Goal: Information Seeking & Learning: Learn about a topic

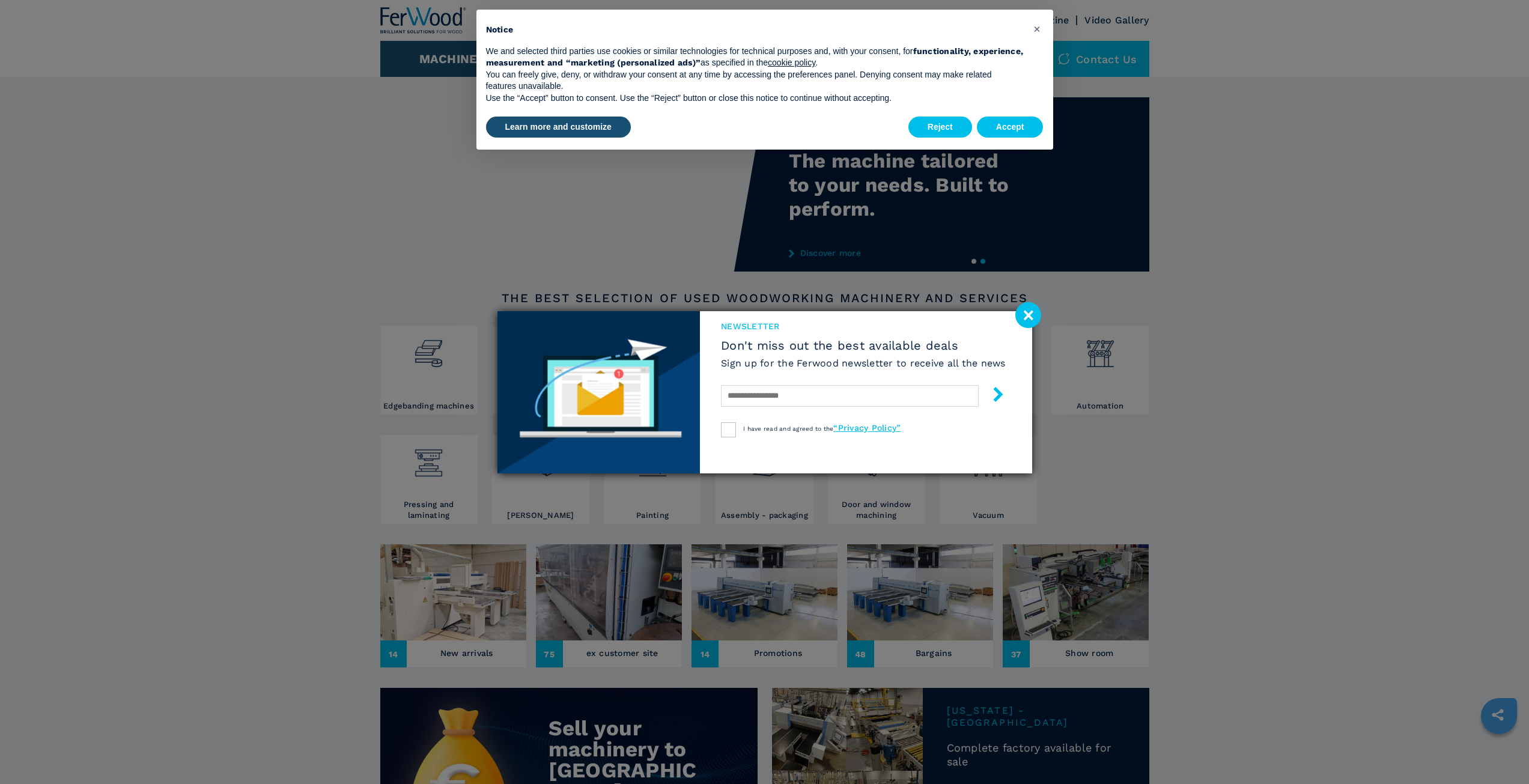
click at [1024, 318] on image at bounding box center [1028, 314] width 26 height 26
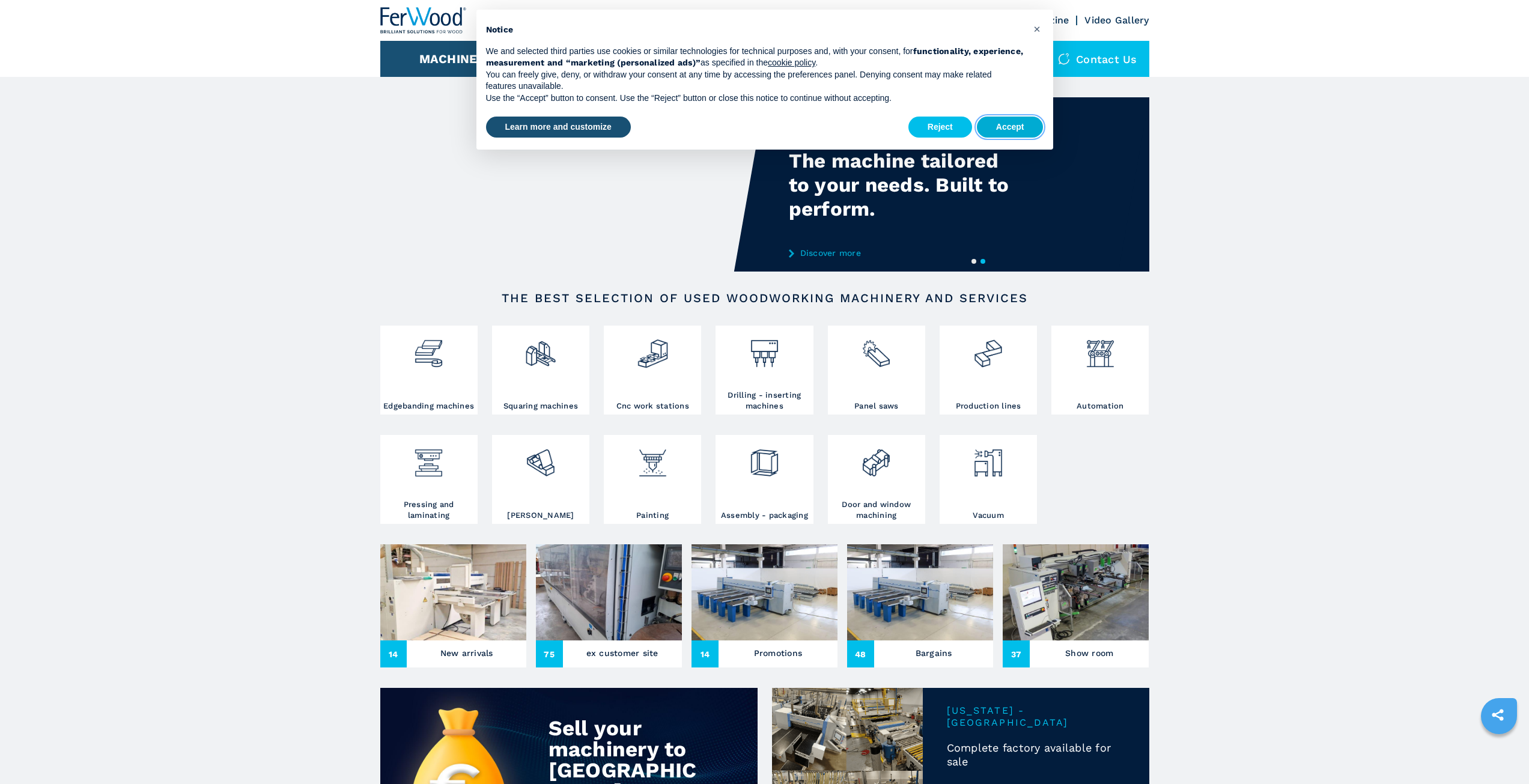
click at [1016, 124] on button "Accept" at bounding box center [1010, 127] width 66 height 22
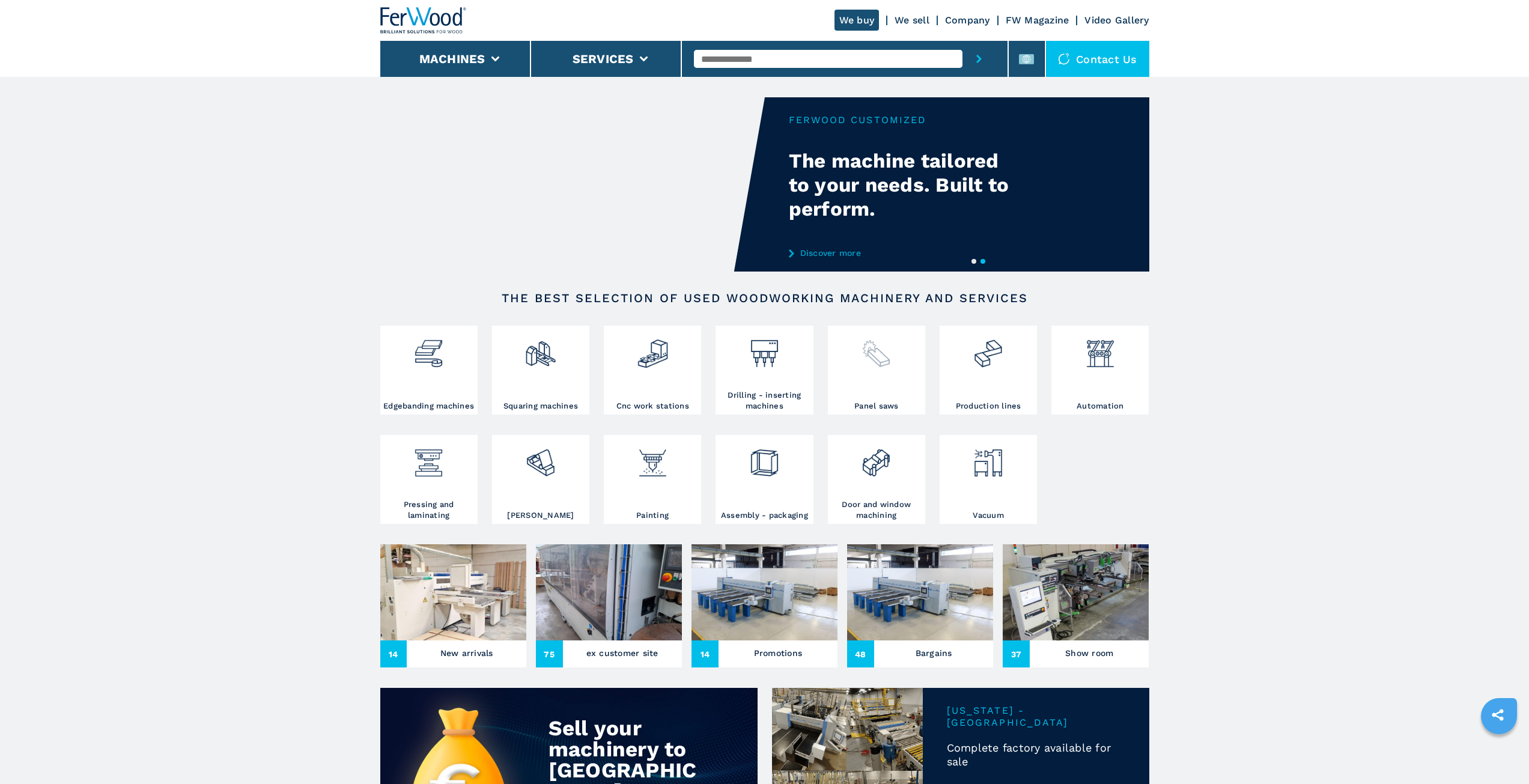
click at [886, 378] on div at bounding box center [877, 364] width 92 height 72
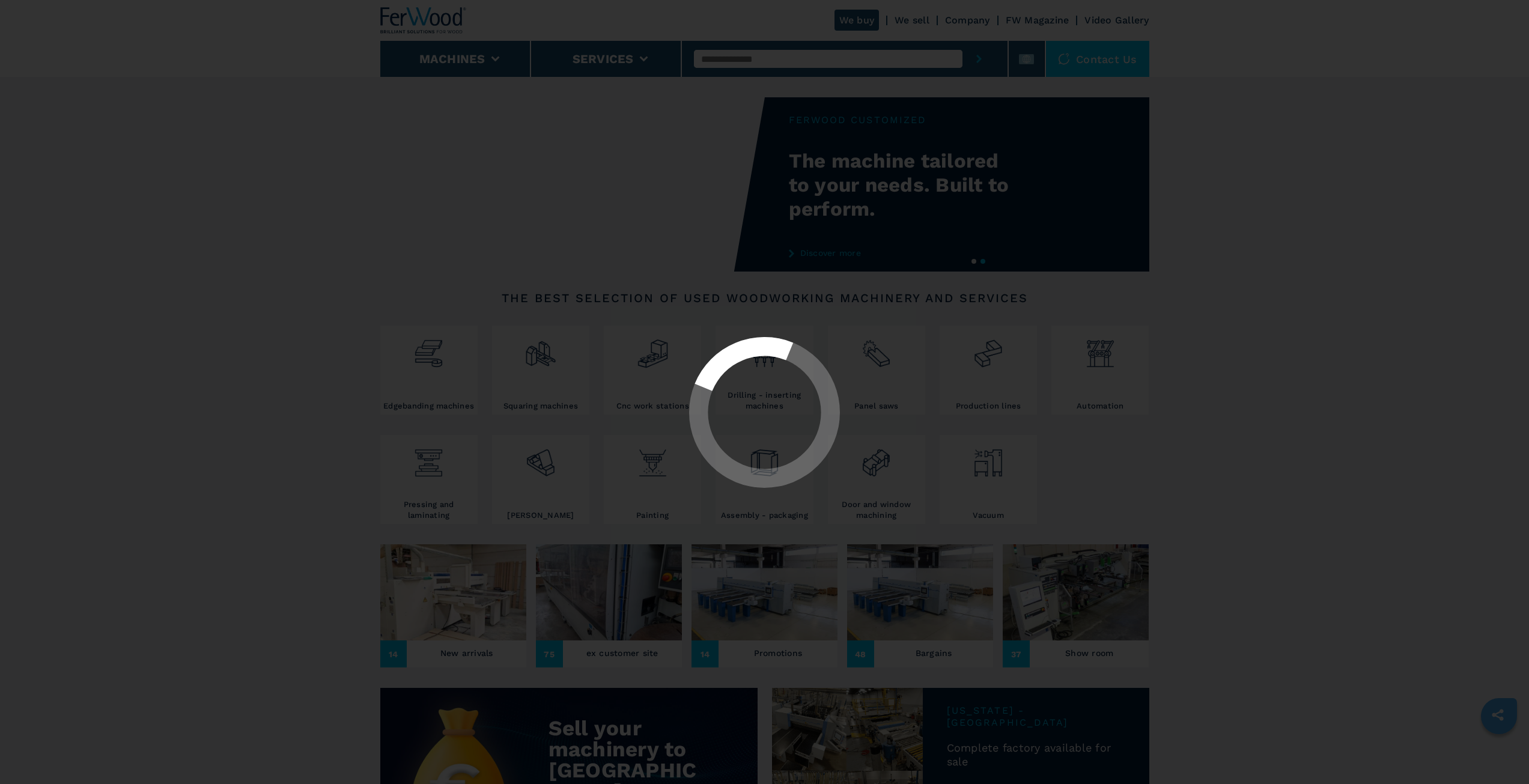
select select "**********"
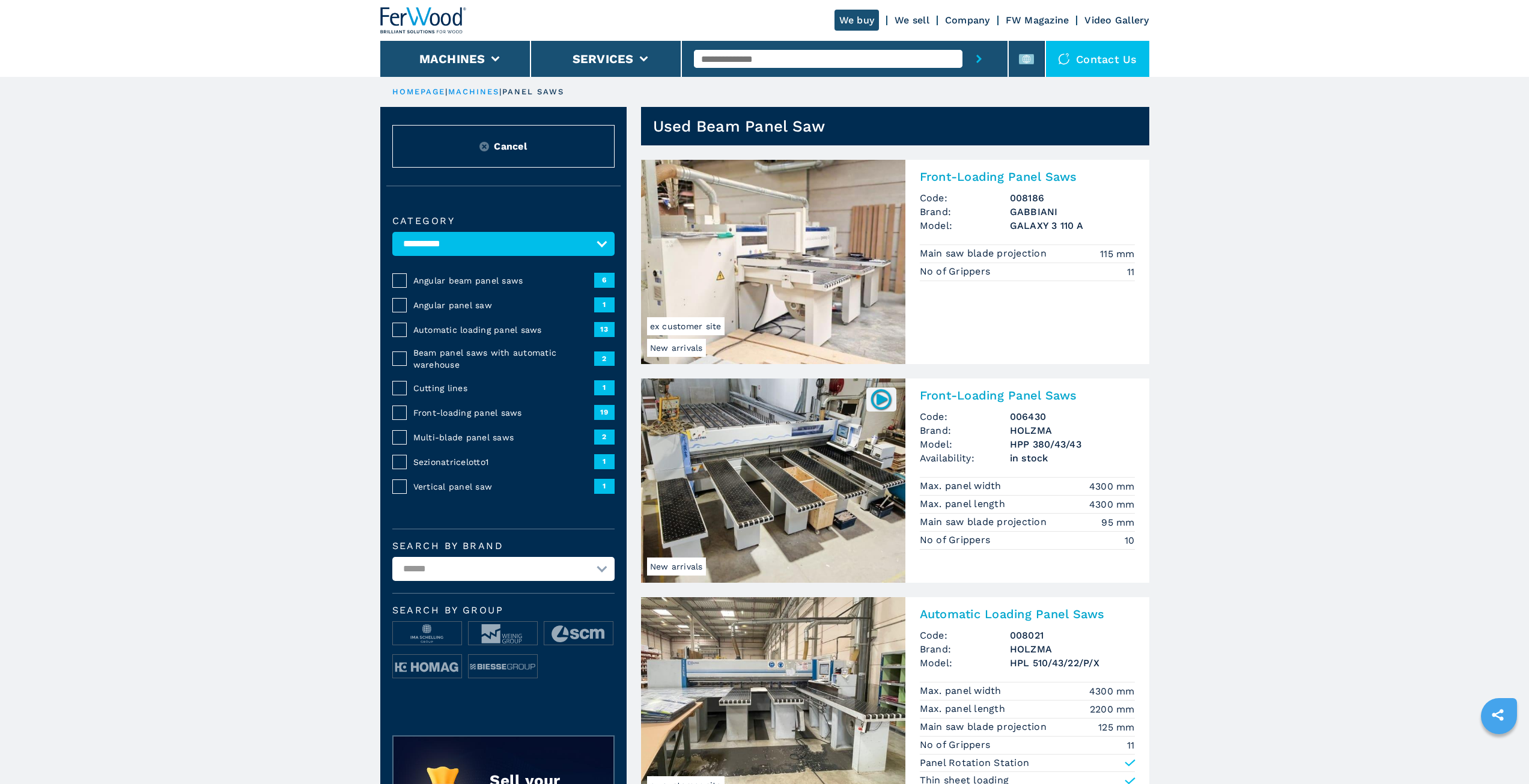
click at [784, 247] on img at bounding box center [773, 262] width 264 height 204
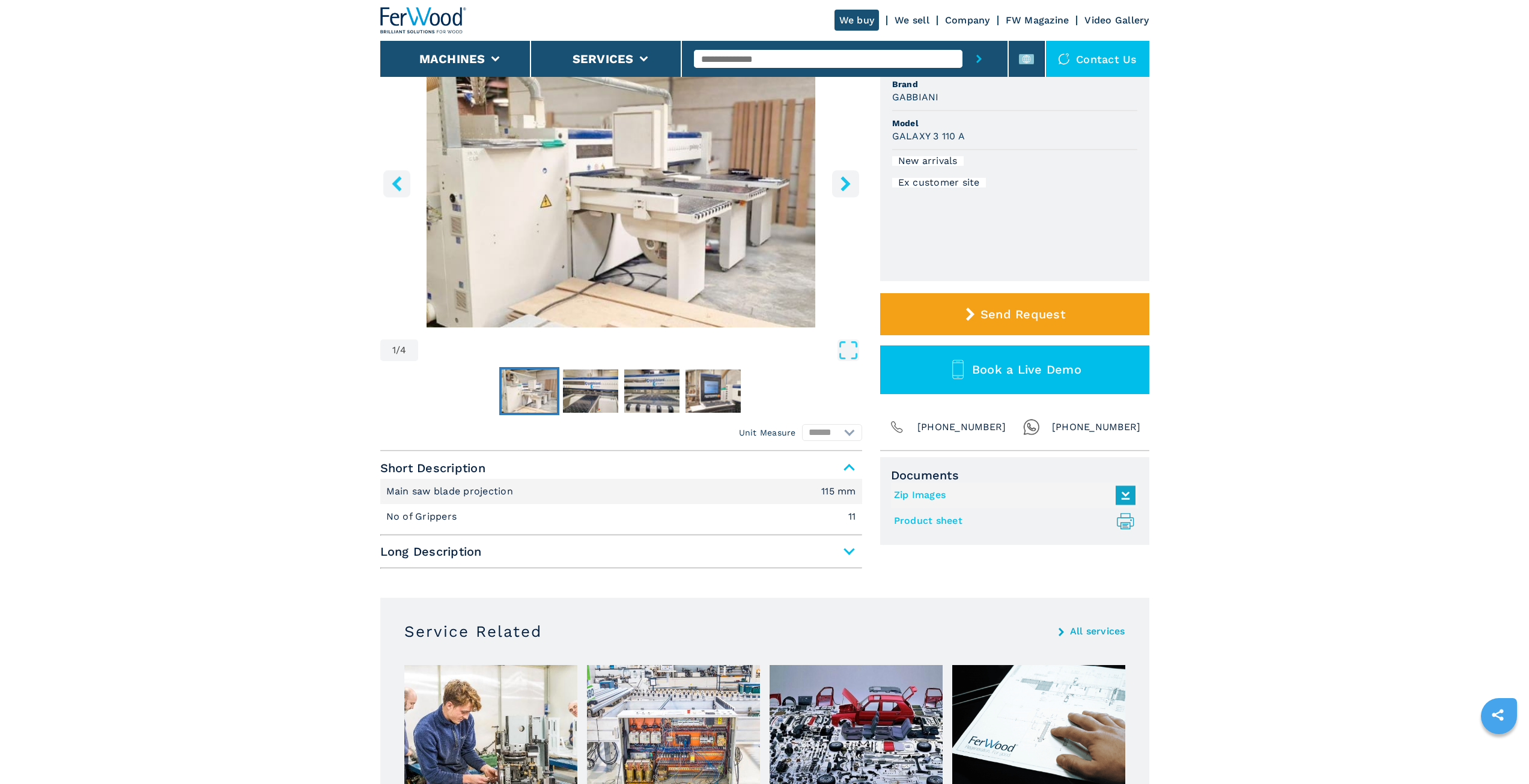
scroll to position [180, 0]
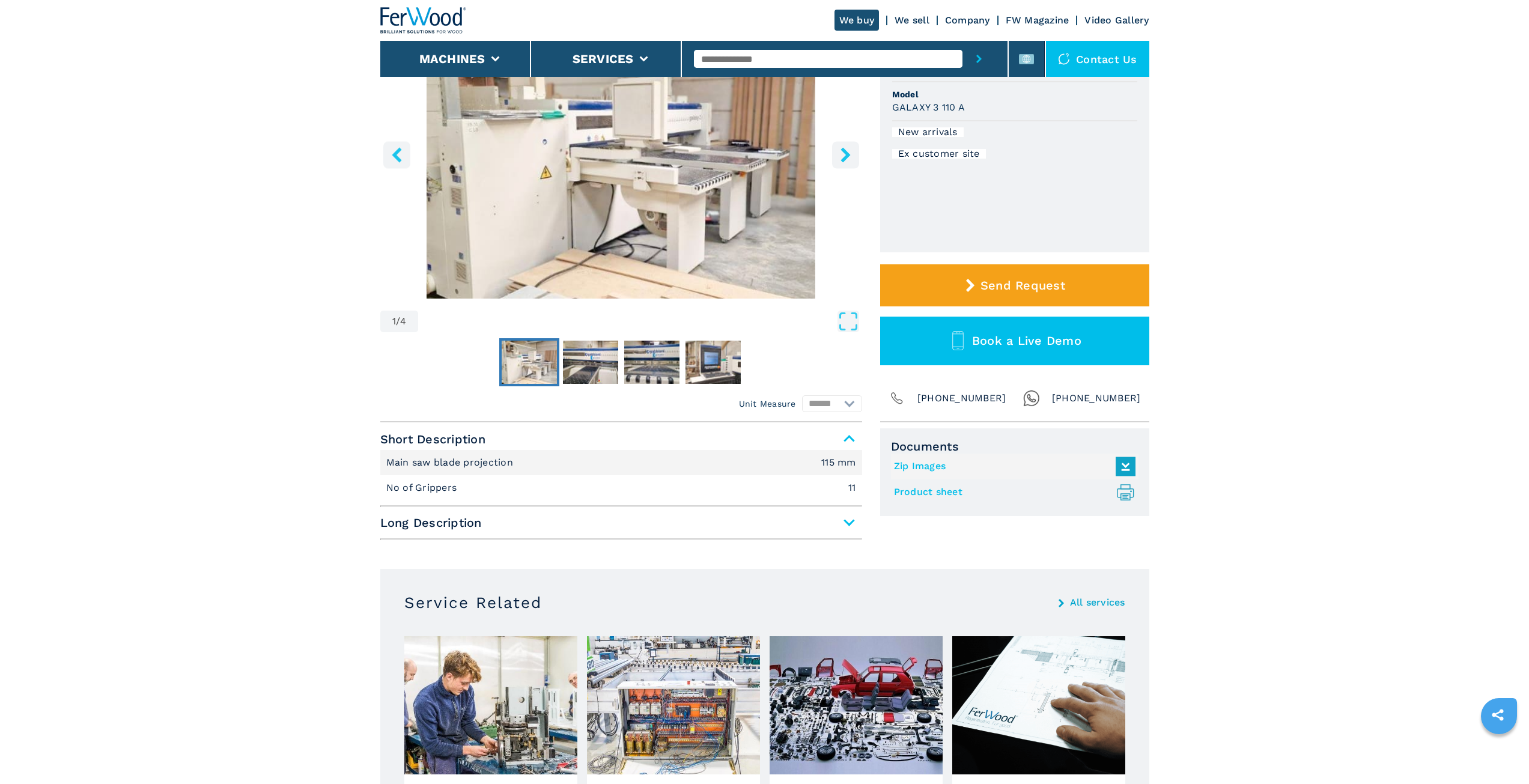
click at [824, 522] on span "Long Description" at bounding box center [621, 522] width 482 height 22
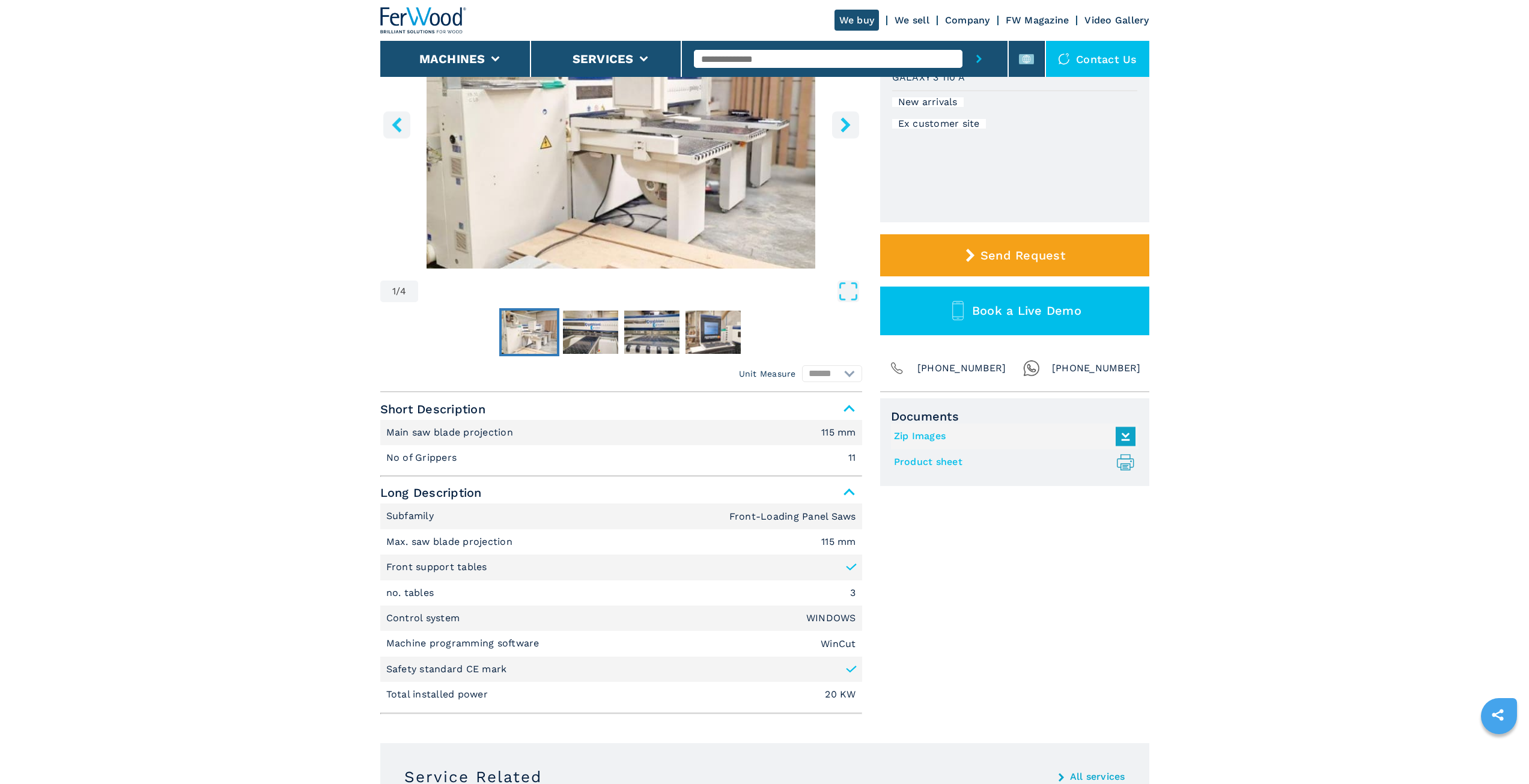
scroll to position [60, 0]
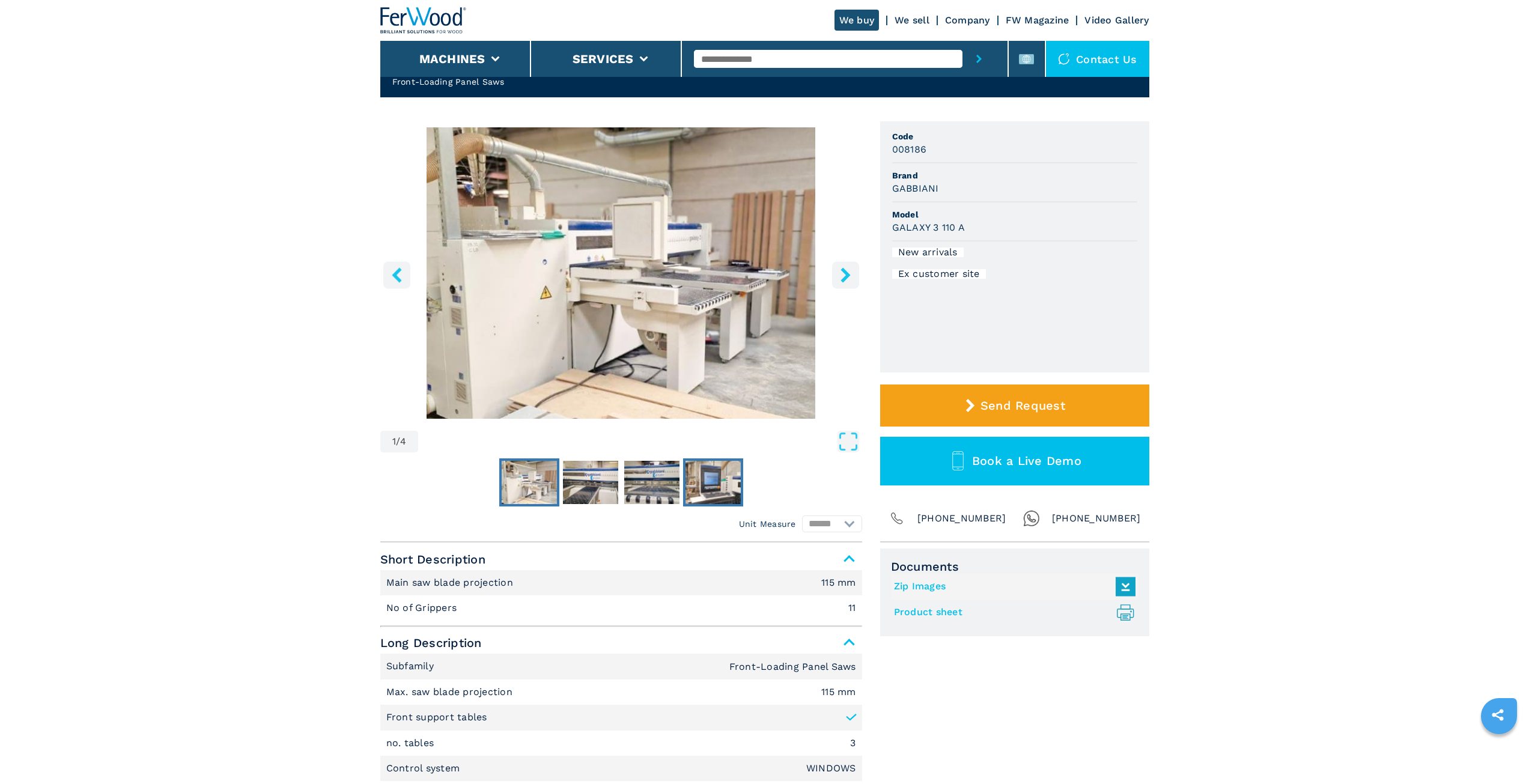
click at [708, 487] on img "Go to Slide 4" at bounding box center [713, 482] width 55 height 43
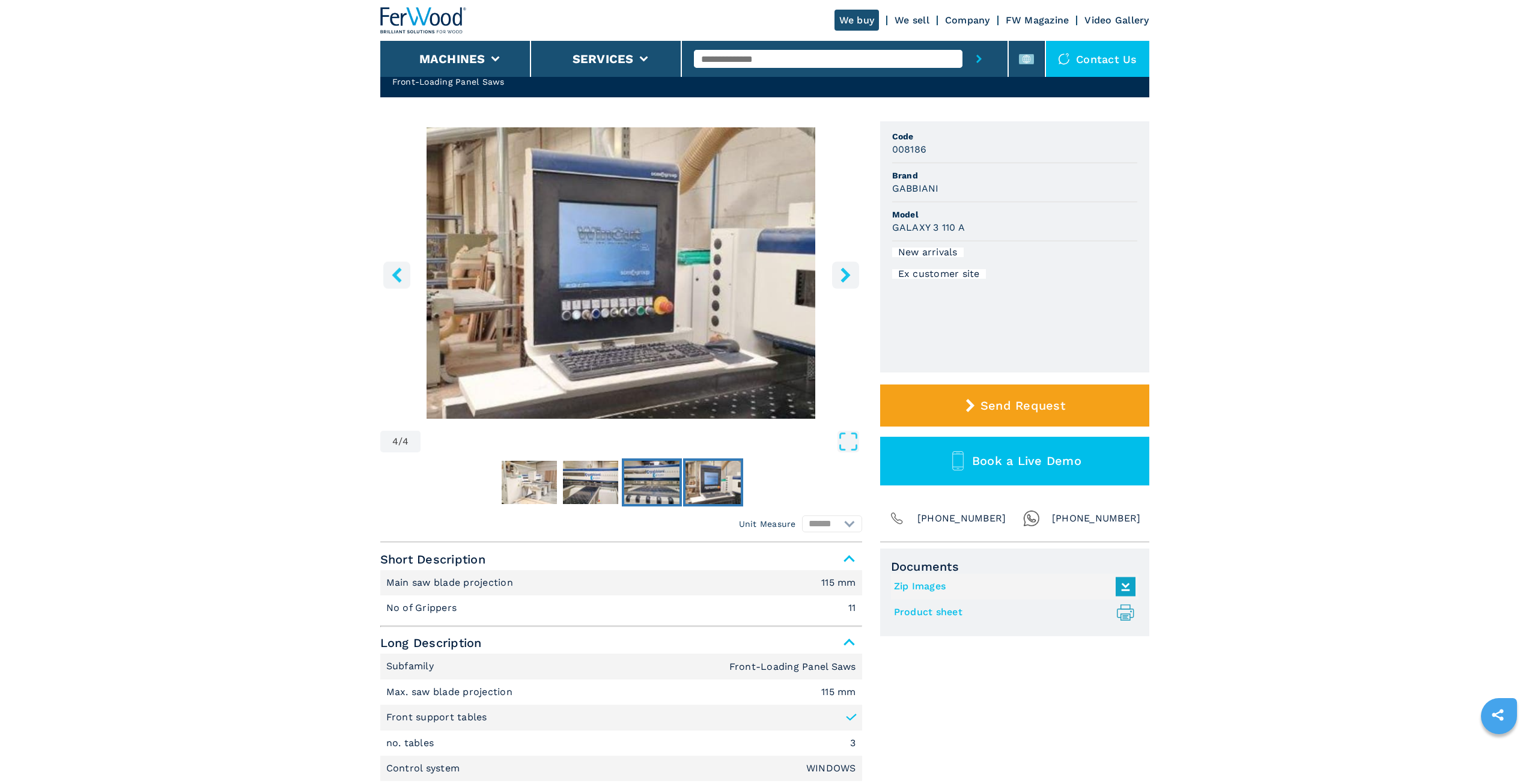
click at [665, 486] on img "Go to Slide 3" at bounding box center [652, 482] width 55 height 43
click at [584, 483] on img "Go to Slide 2" at bounding box center [590, 482] width 55 height 43
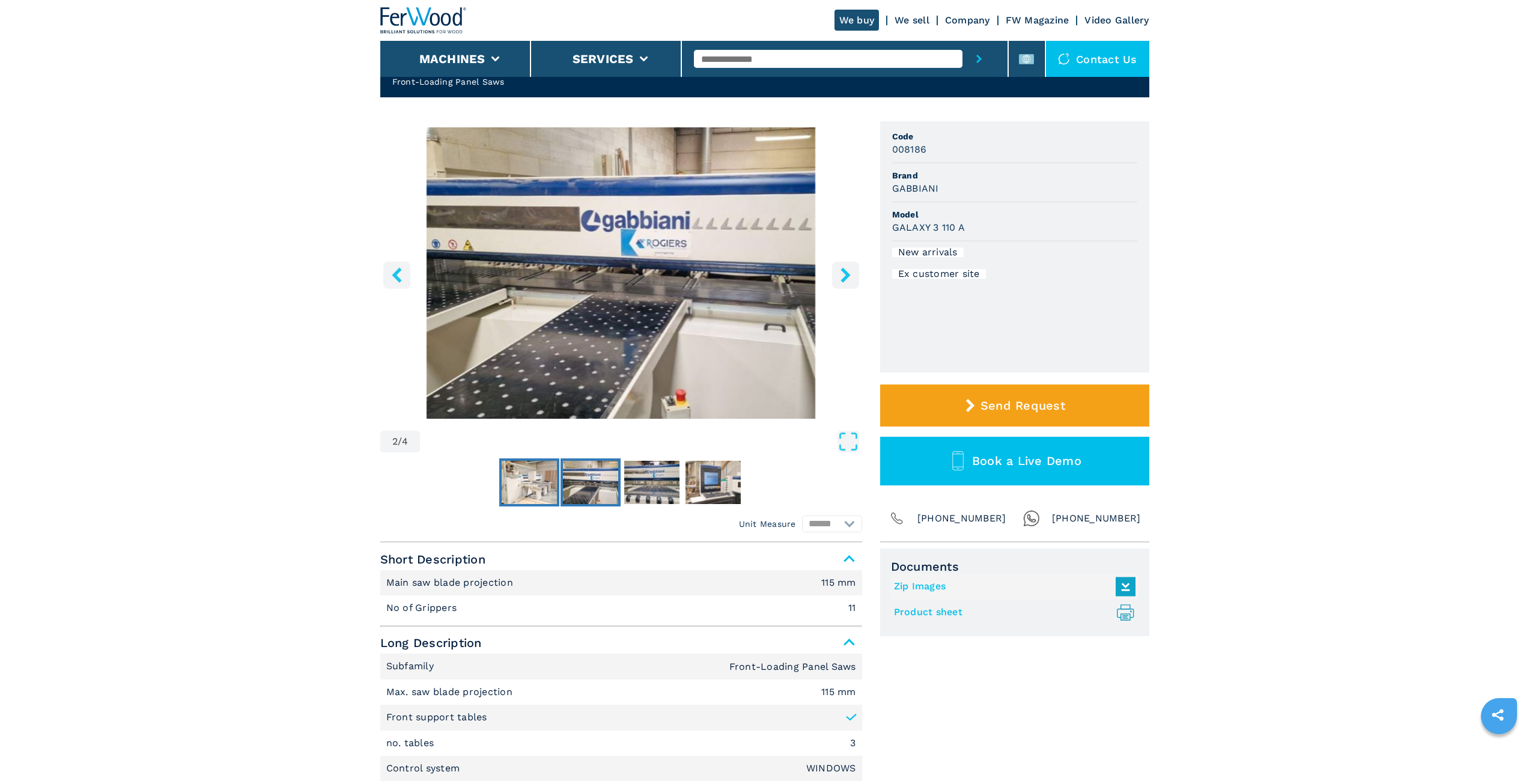
click at [515, 483] on img "Go to Slide 1" at bounding box center [529, 482] width 55 height 43
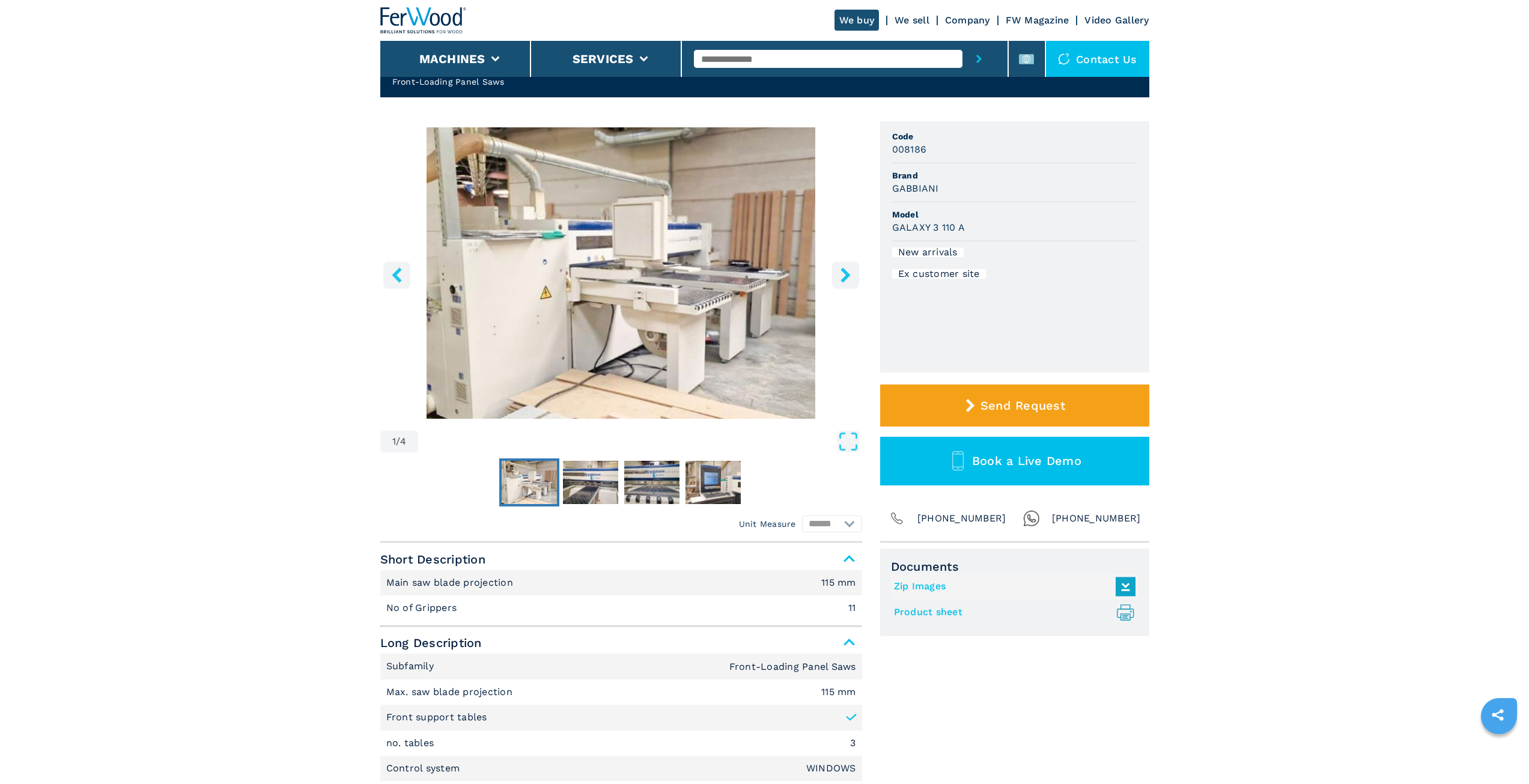
click at [786, 61] on input "text" at bounding box center [828, 59] width 268 height 18
type input "***"
click at [963, 41] on button "submit-button" at bounding box center [979, 59] width 33 height 36
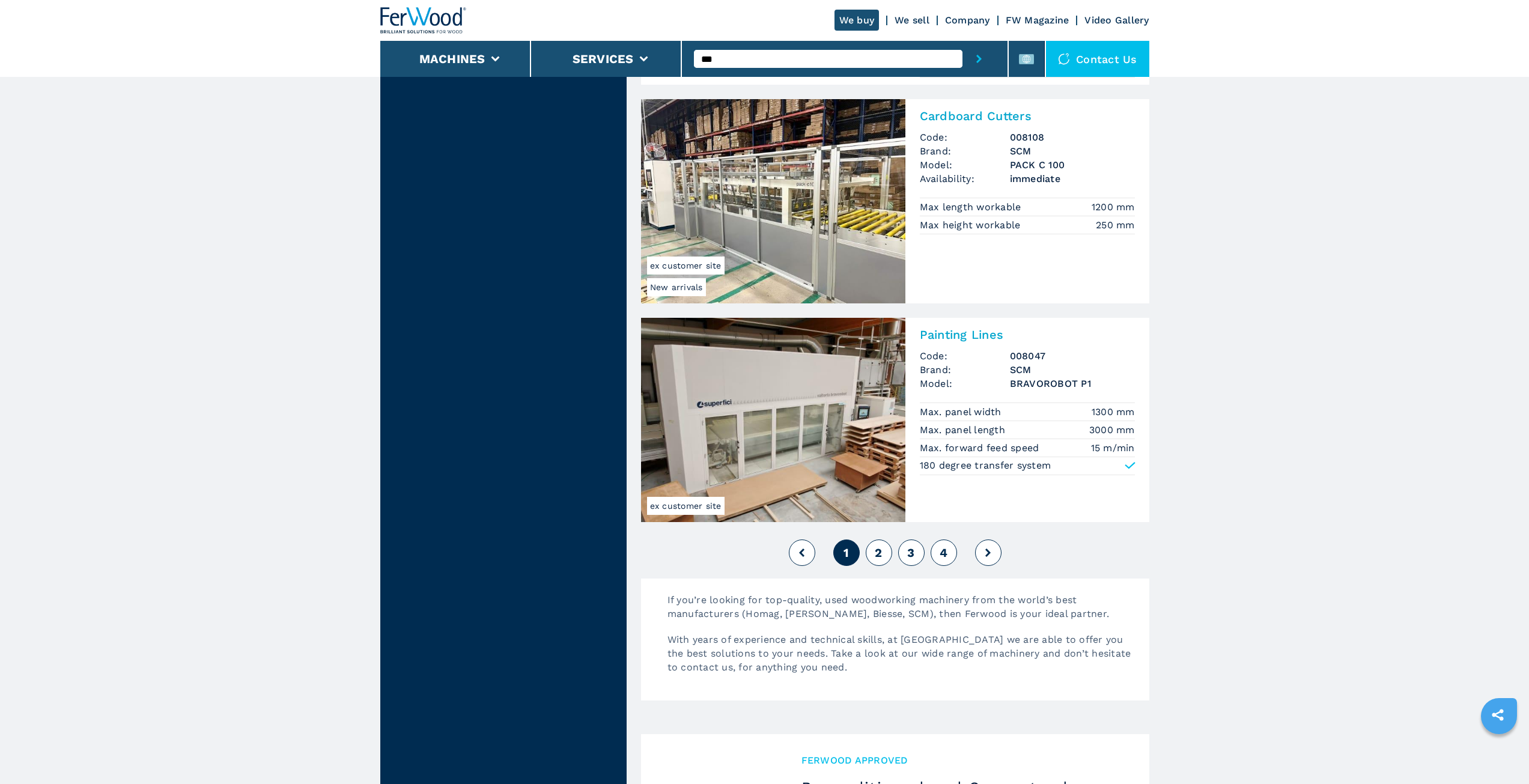
scroll to position [2823, 0]
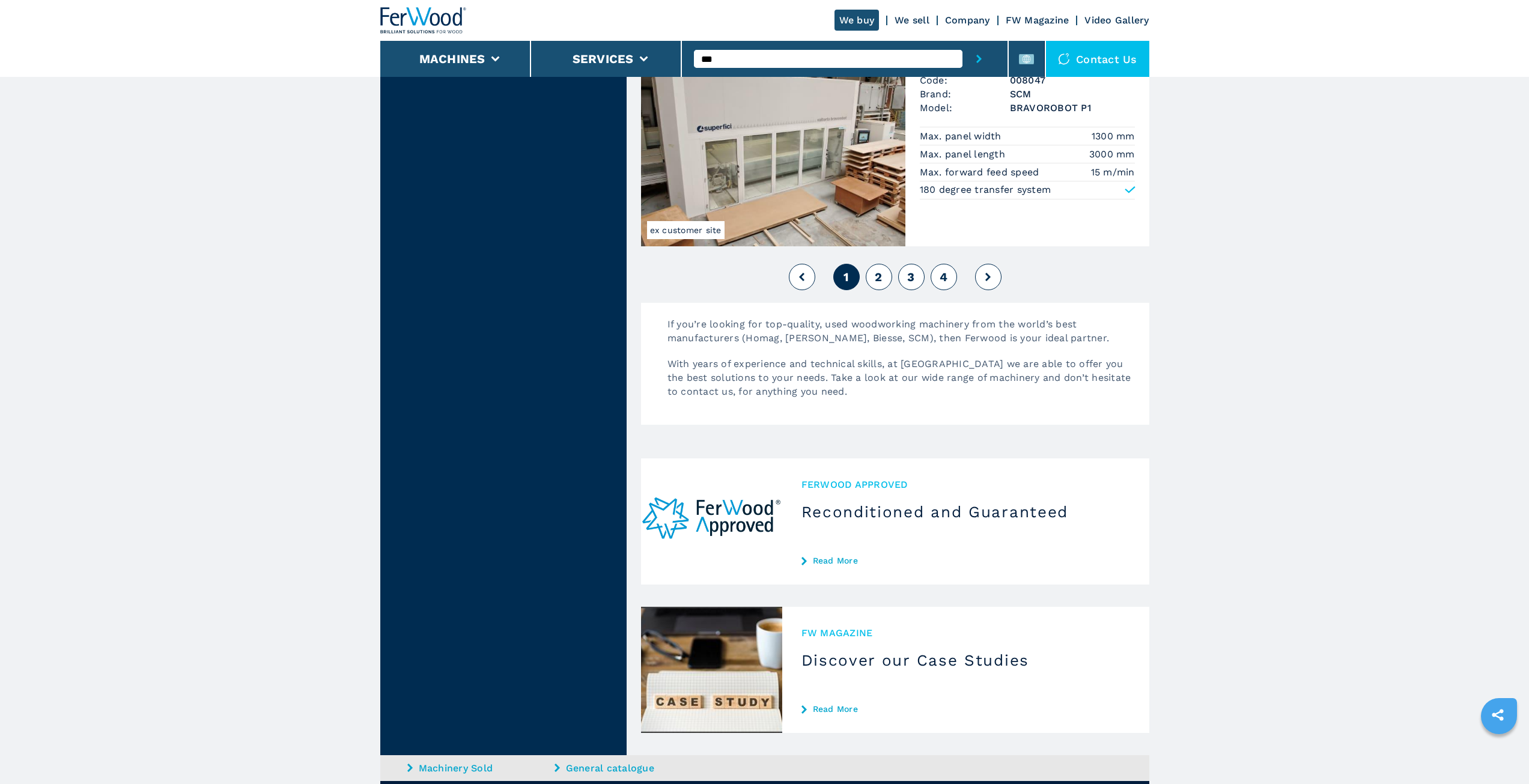
click at [870, 270] on button "2" at bounding box center [880, 277] width 27 height 27
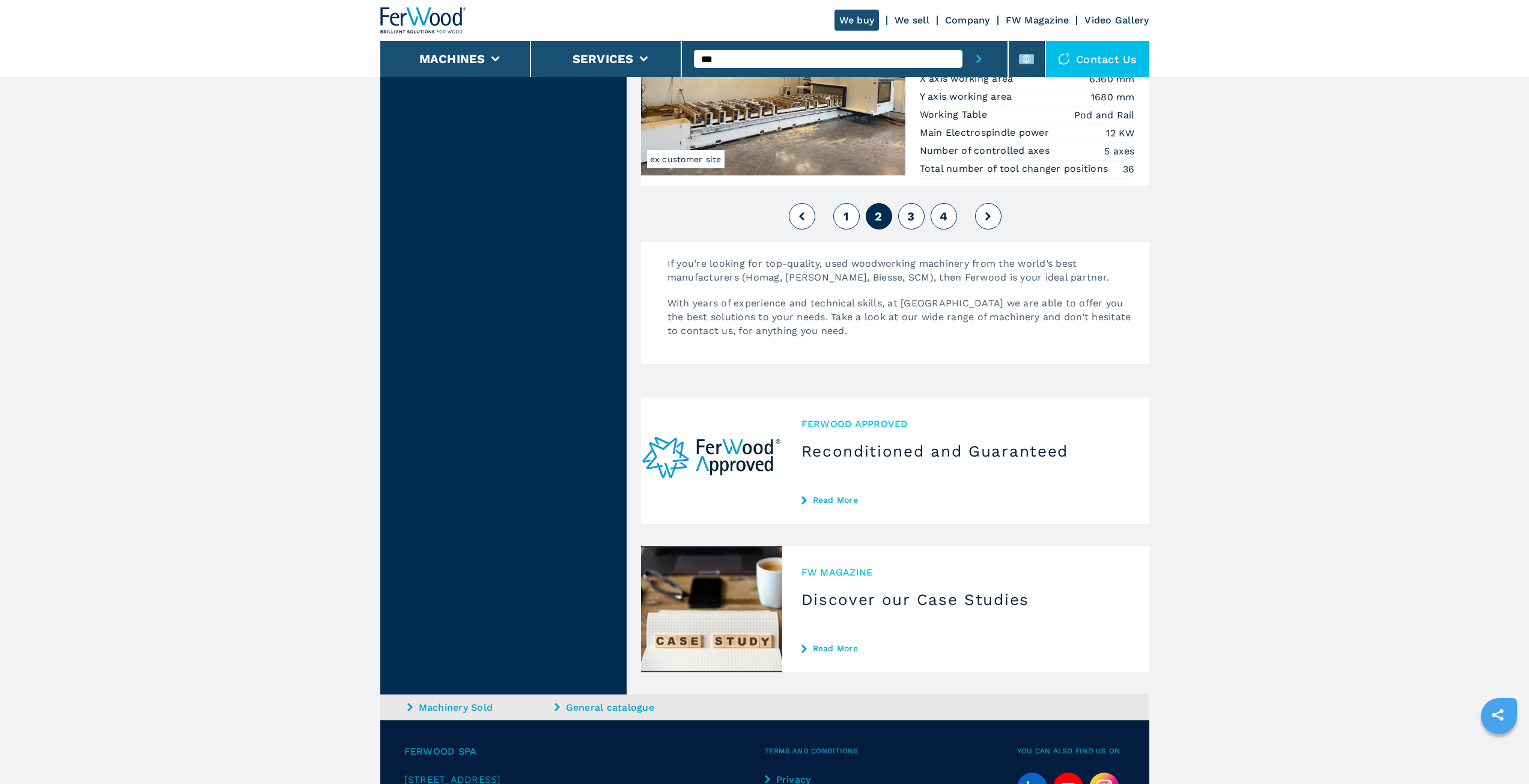
scroll to position [2798, 0]
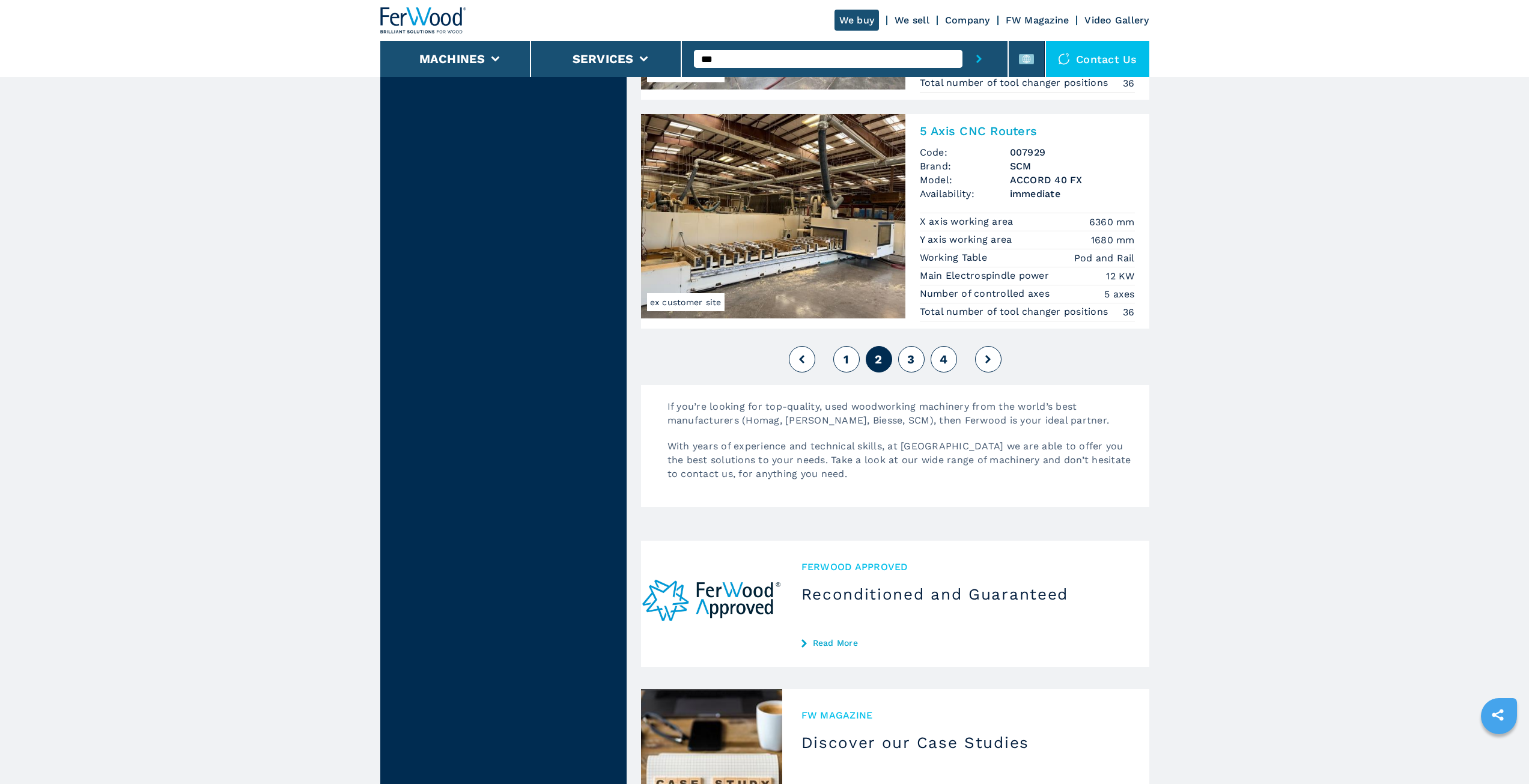
click at [905, 349] on button "3" at bounding box center [912, 359] width 27 height 27
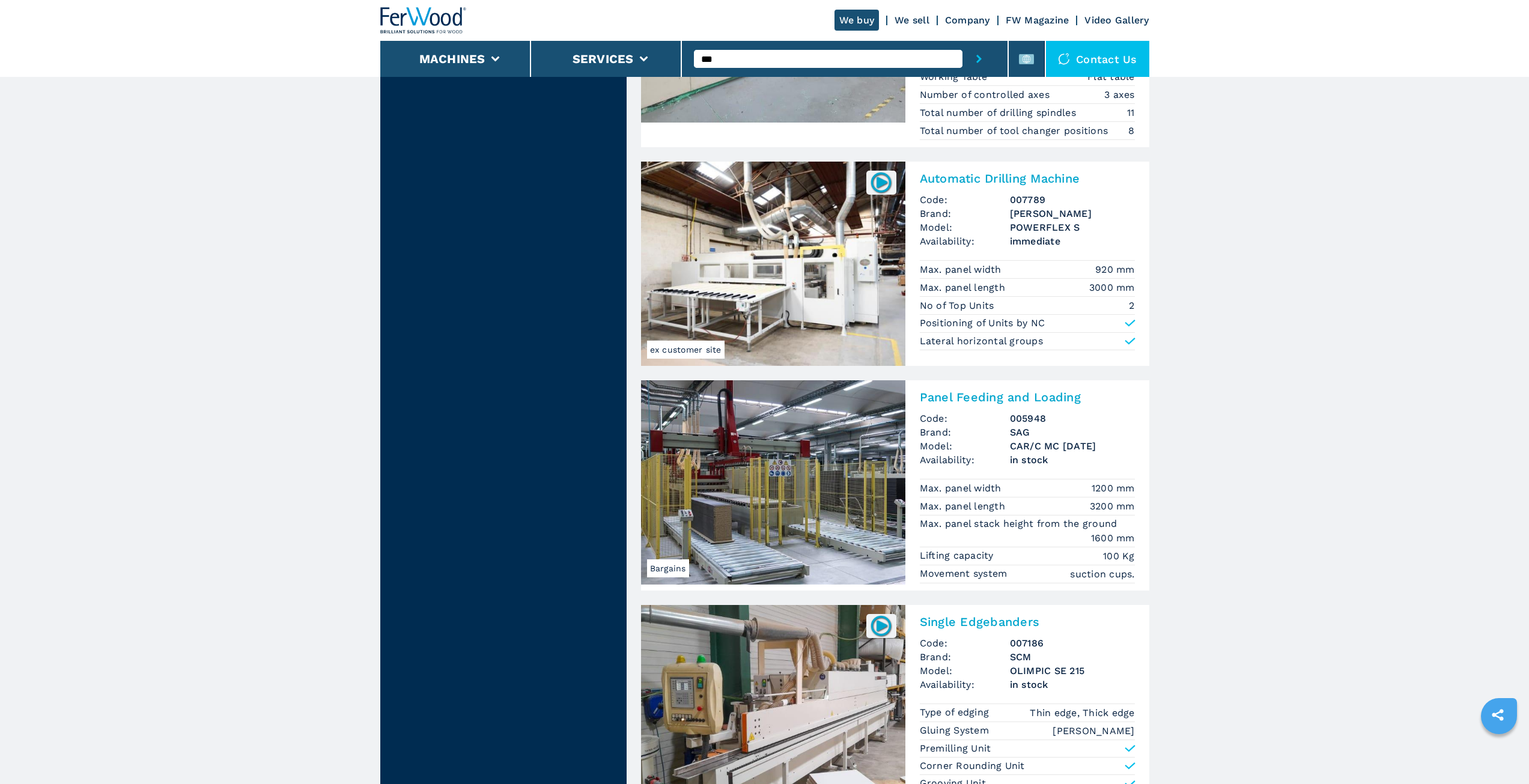
scroll to position [2222, 0]
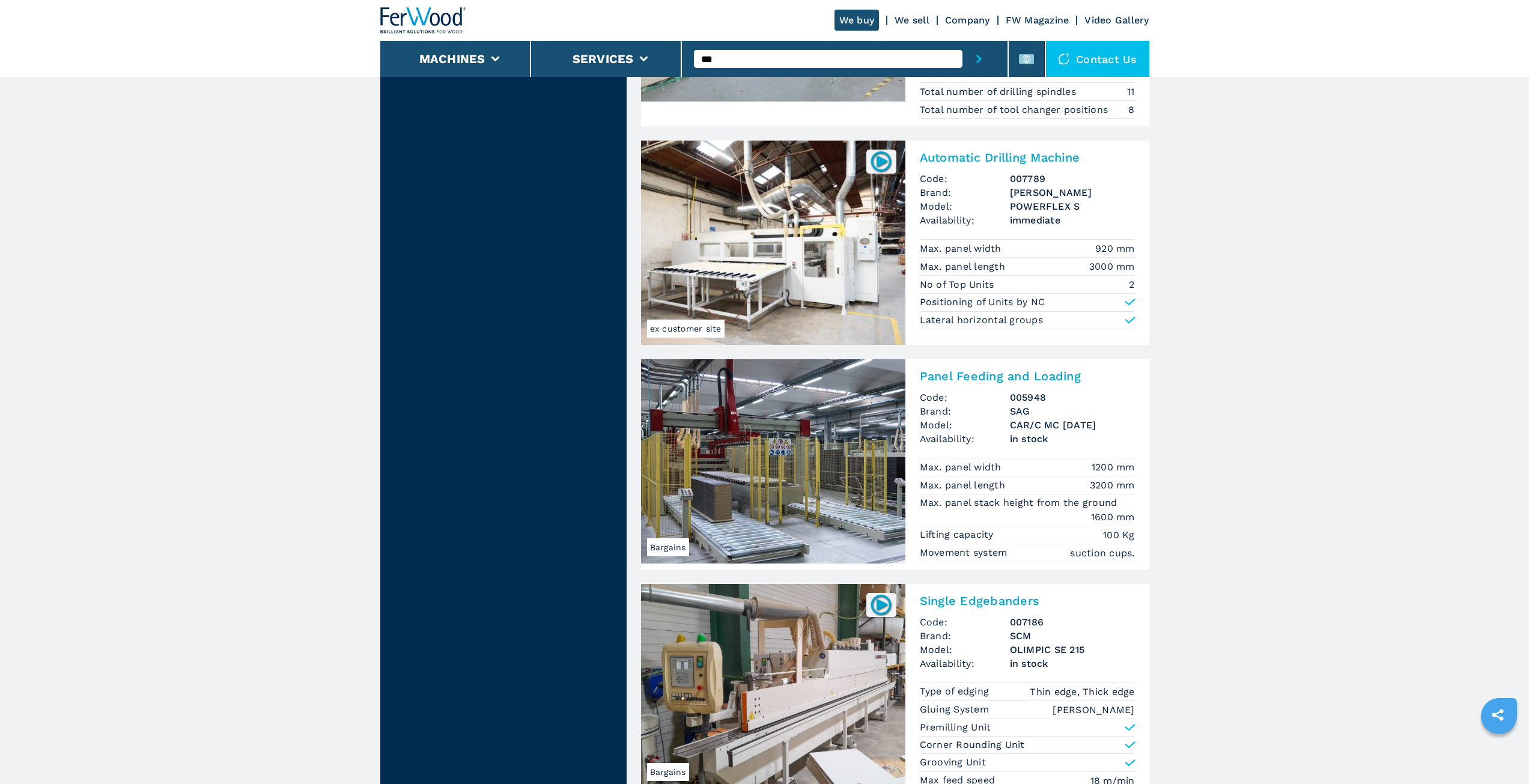
click at [874, 165] on img at bounding box center [882, 161] width 24 height 24
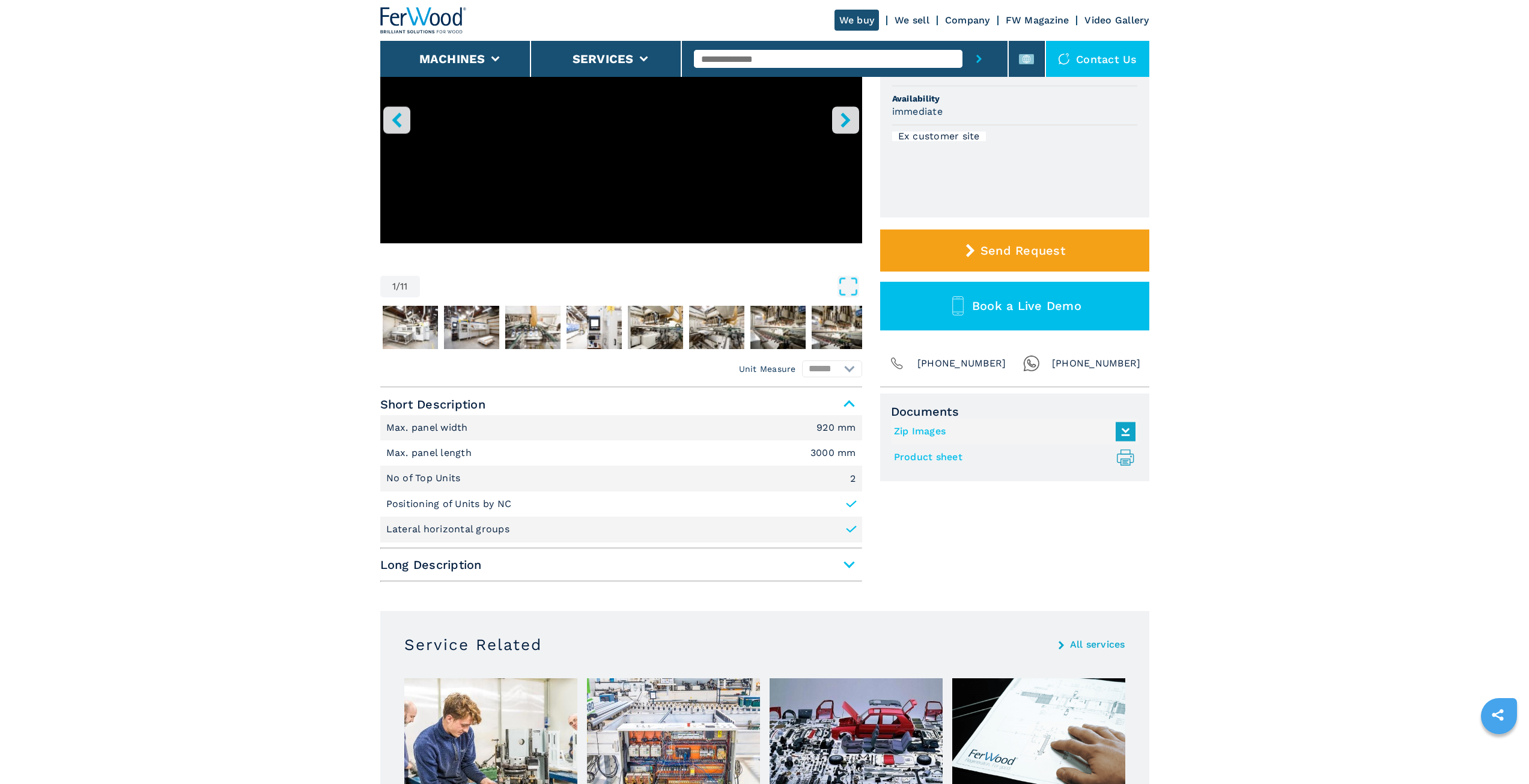
scroll to position [421, 0]
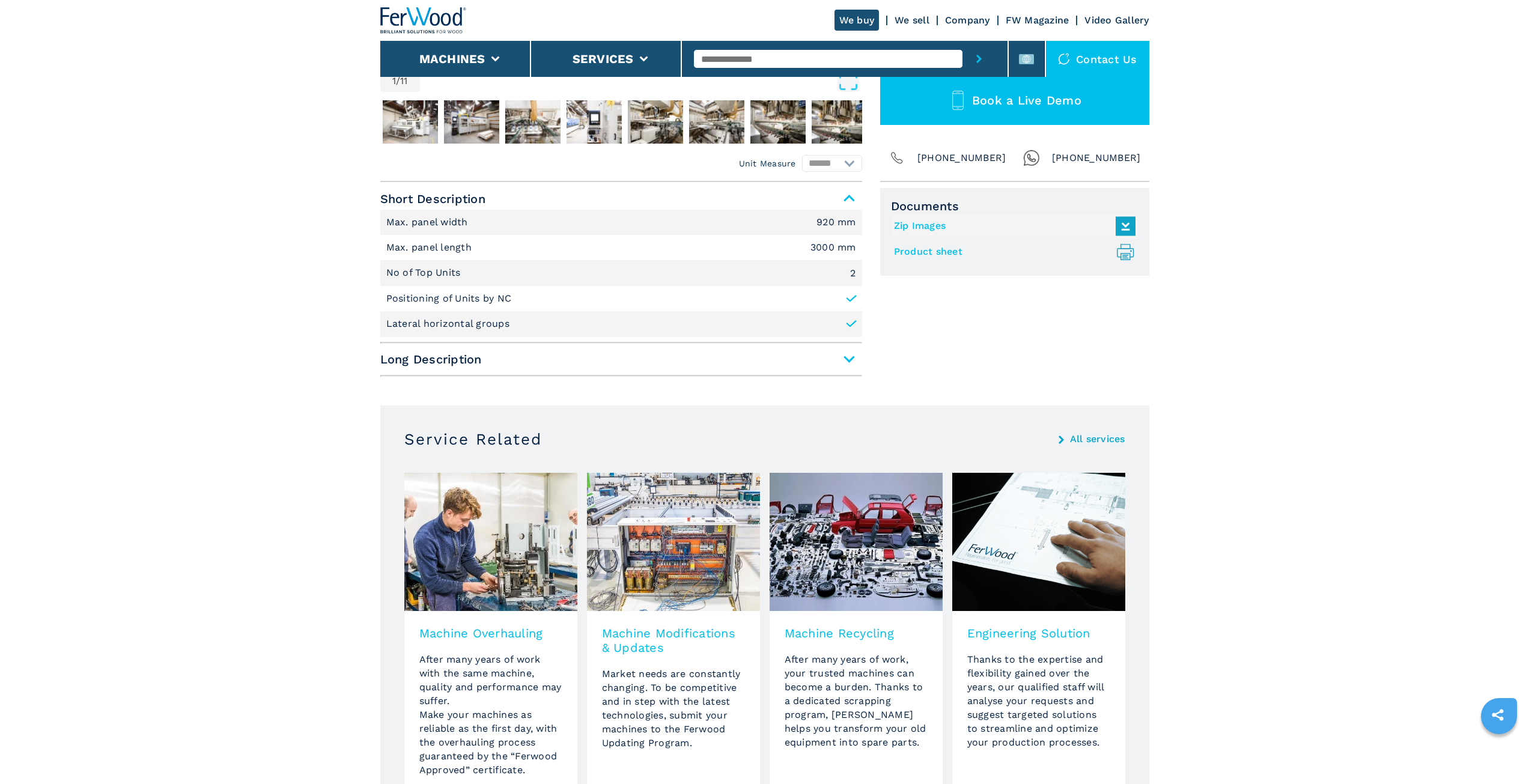
click at [738, 358] on span "Long Description" at bounding box center [621, 359] width 482 height 22
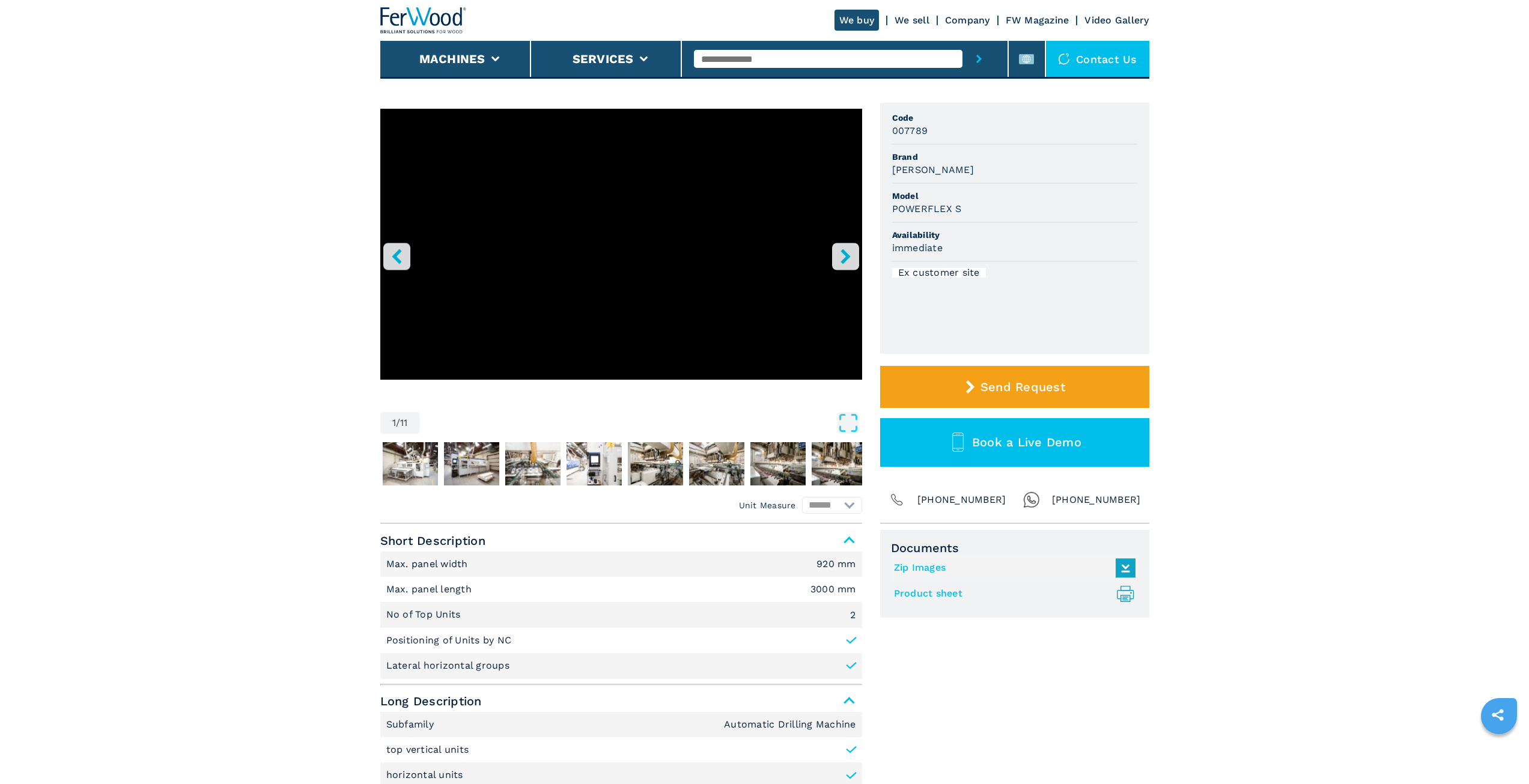
scroll to position [0, 0]
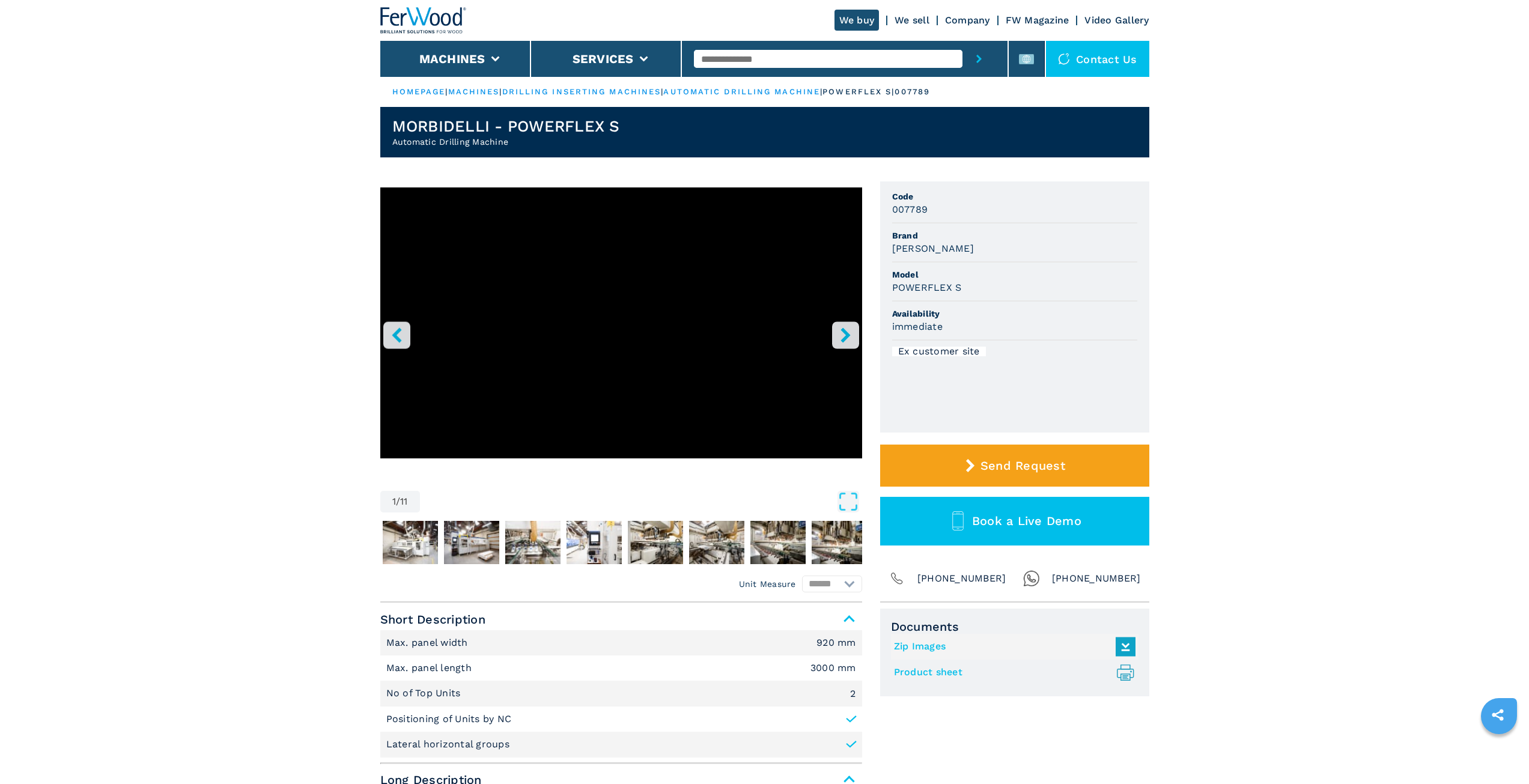
click at [926, 291] on h3 "POWERFLEX S" at bounding box center [927, 287] width 70 height 14
